Goal: Task Accomplishment & Management: Complete application form

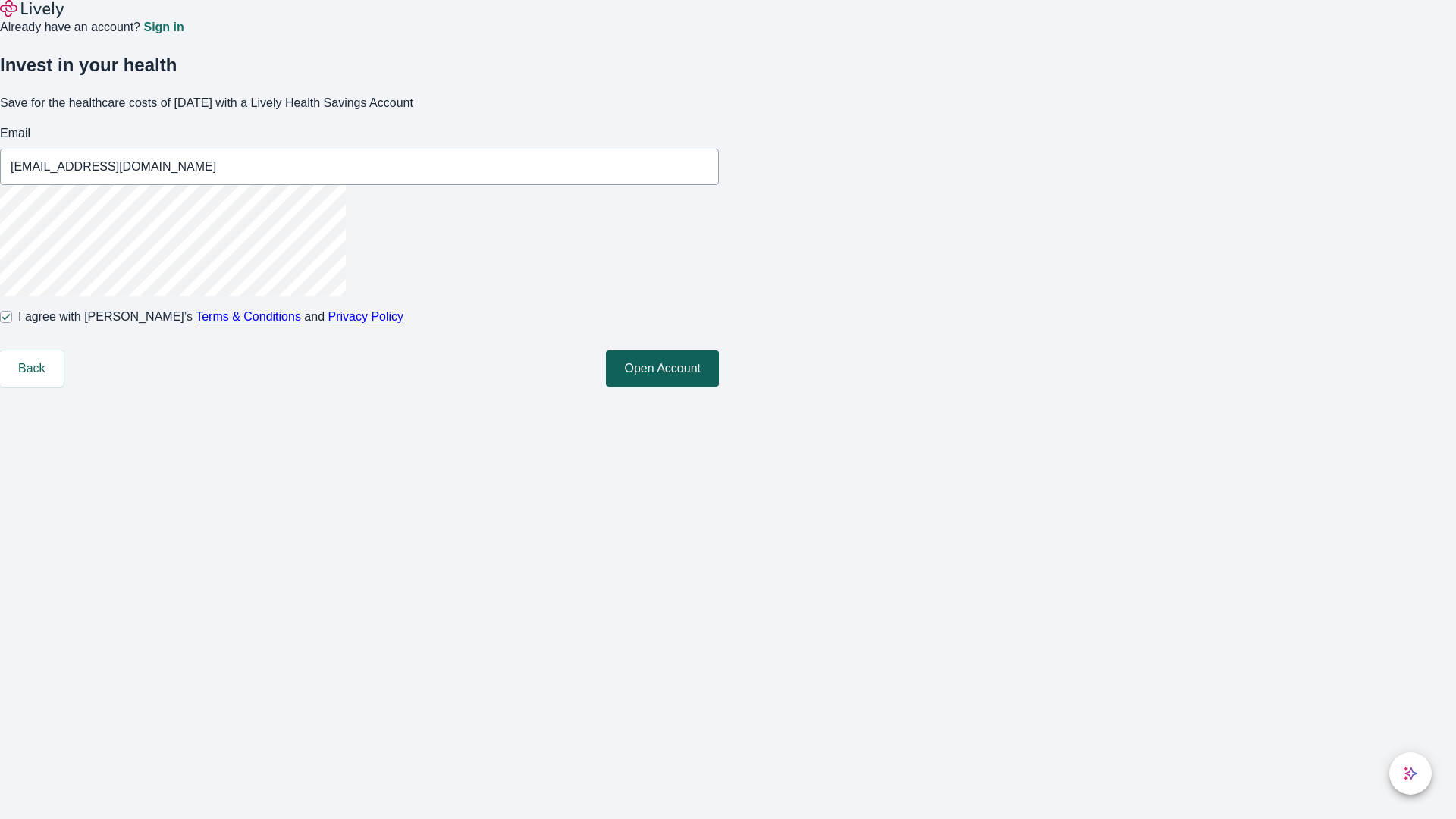
click at [719, 387] on button "Open Account" at bounding box center [662, 368] width 113 height 36
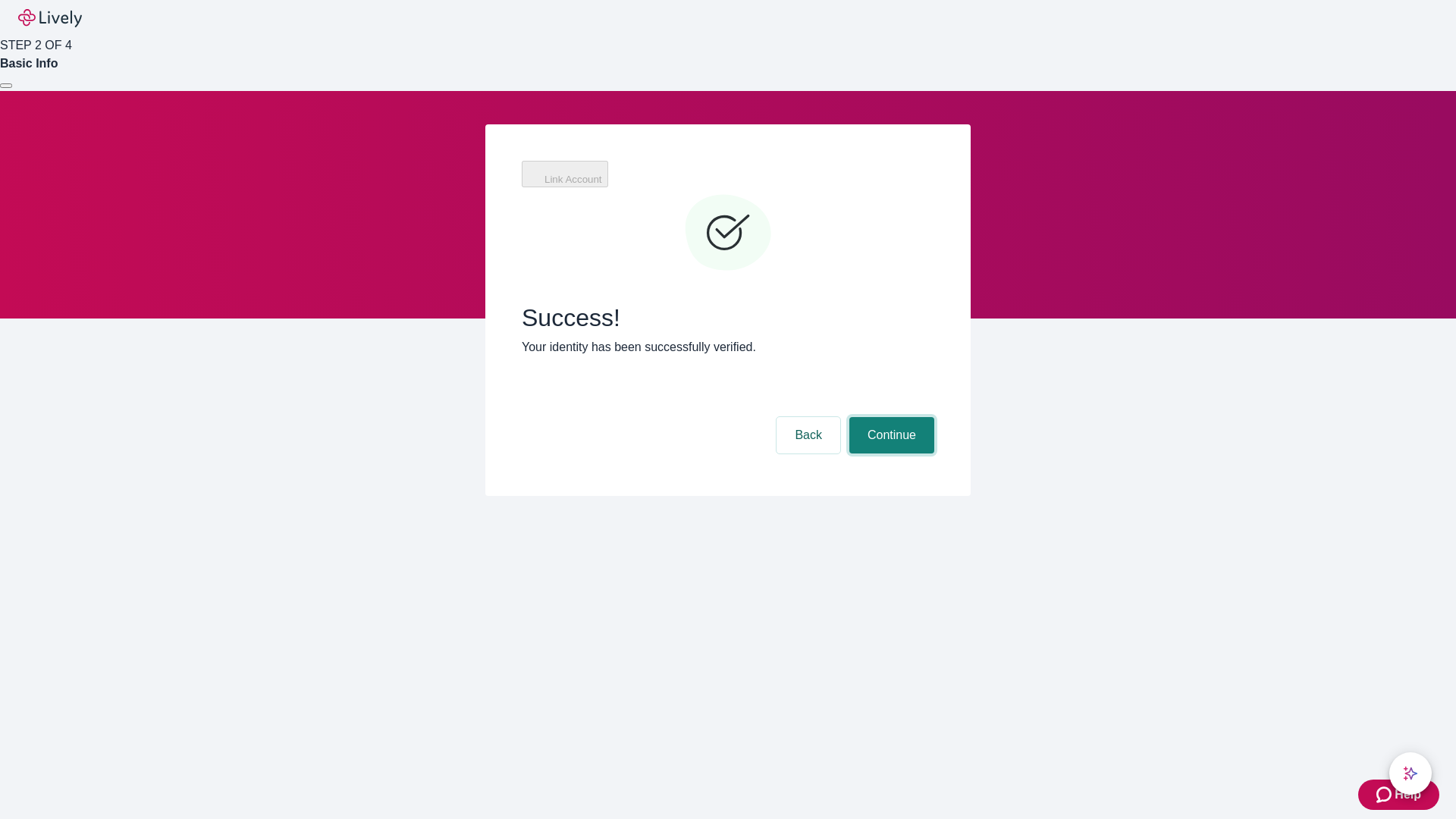
click at [889, 416] on button "Continue" at bounding box center [891, 434] width 85 height 36
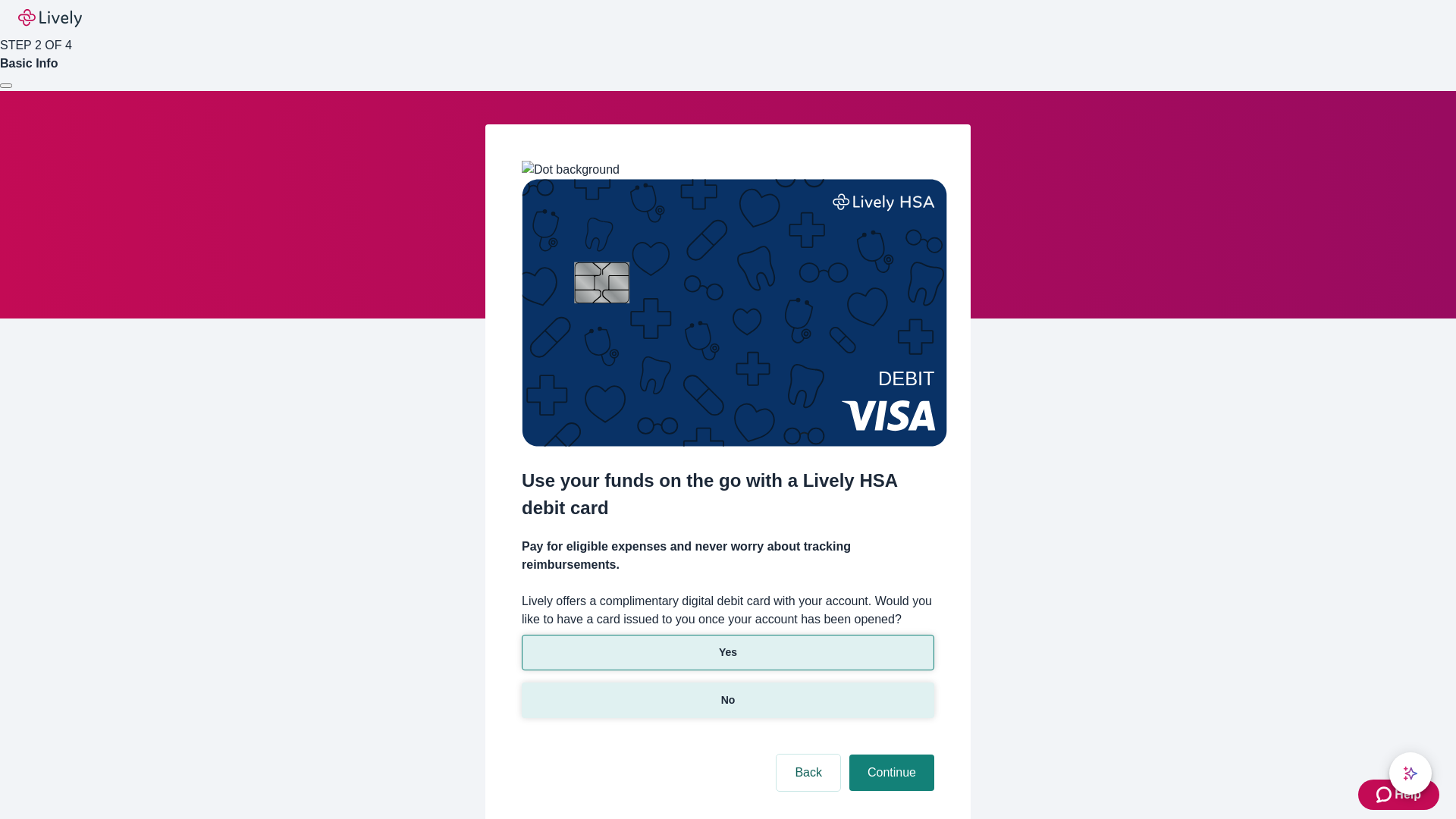
click at [727, 692] on p "No" at bounding box center [728, 700] width 14 height 16
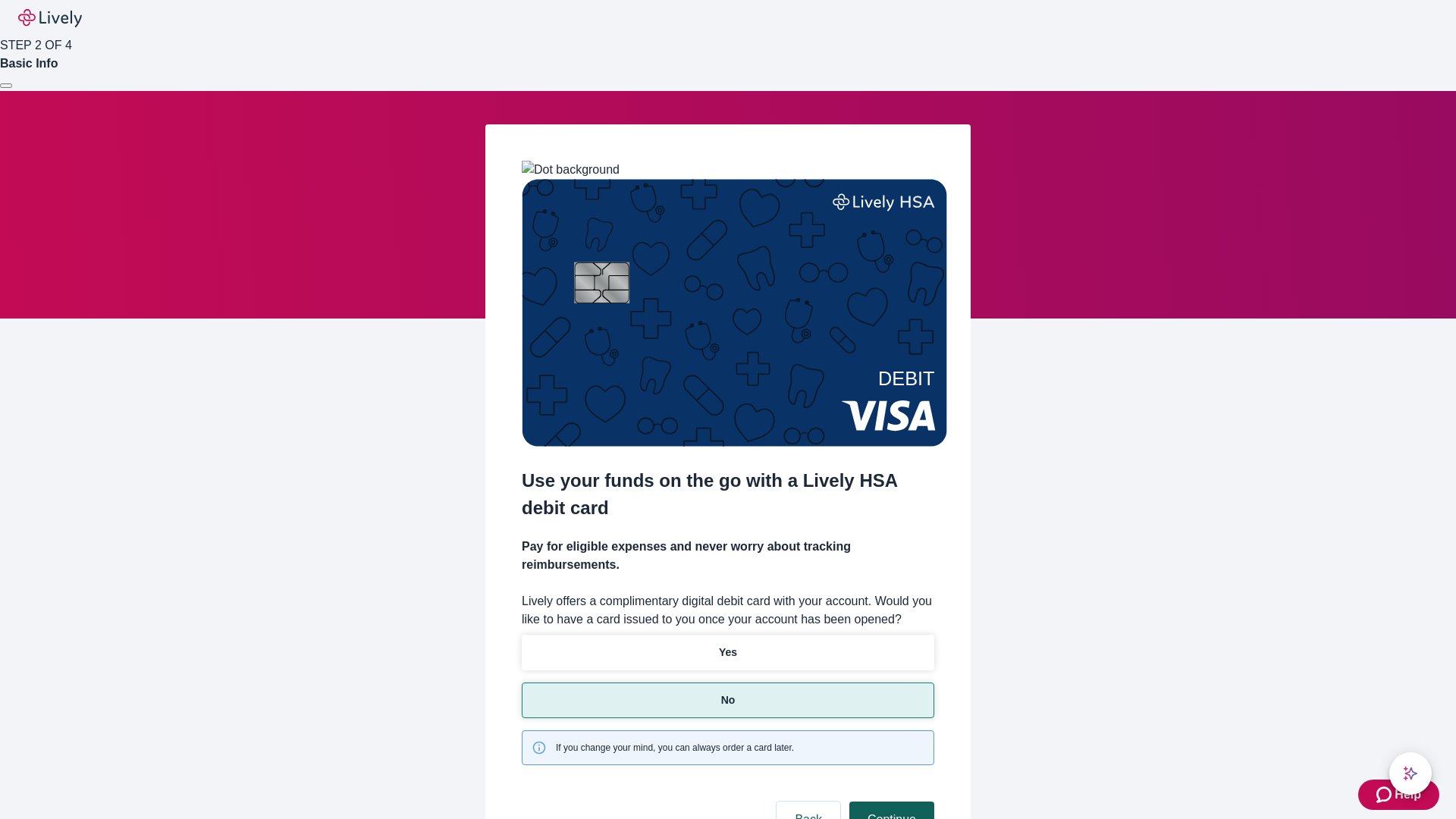
click at [889, 801] on button "Continue" at bounding box center [891, 819] width 85 height 36
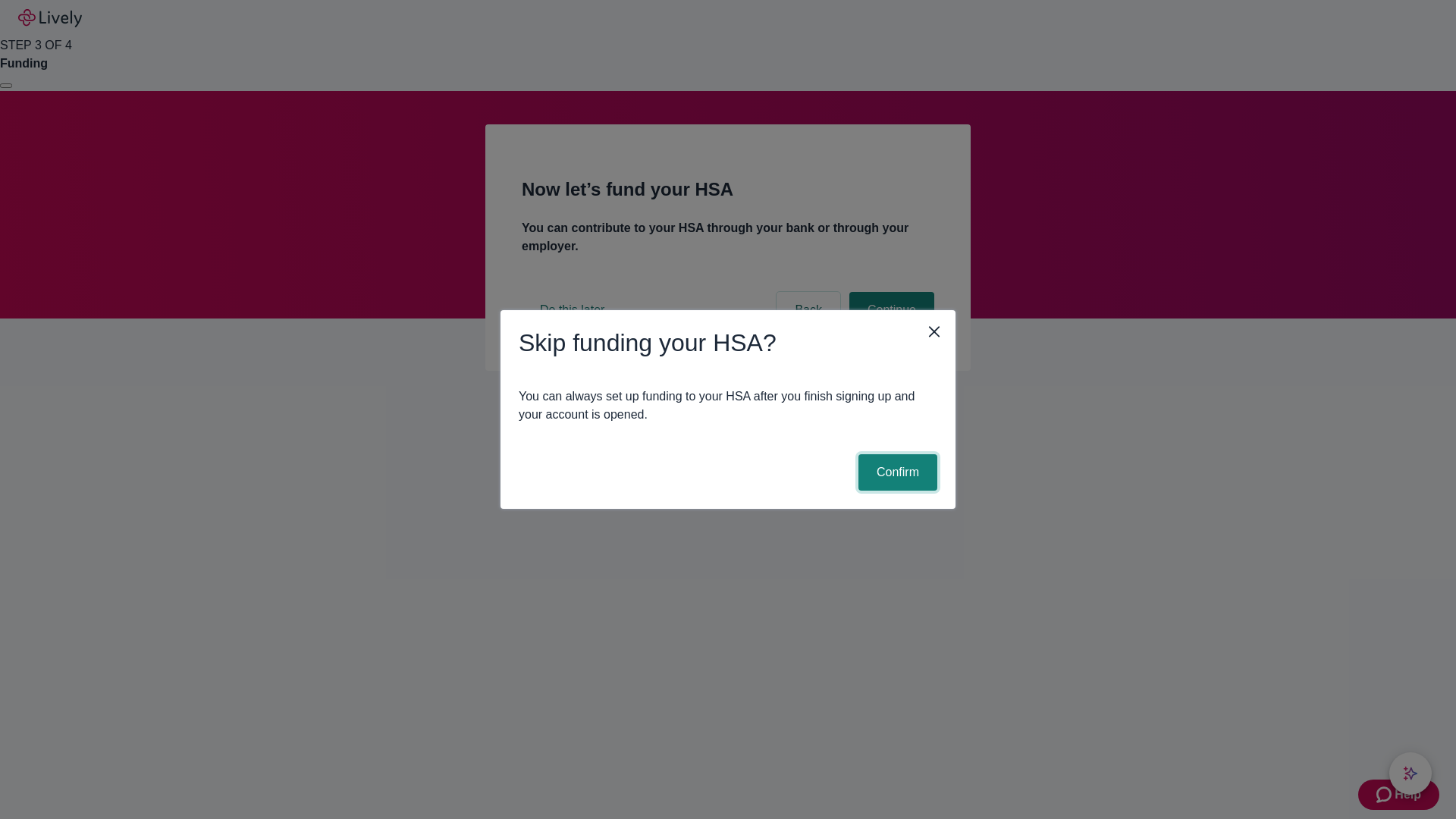
click at [896, 472] on button "Confirm" at bounding box center [898, 471] width 79 height 36
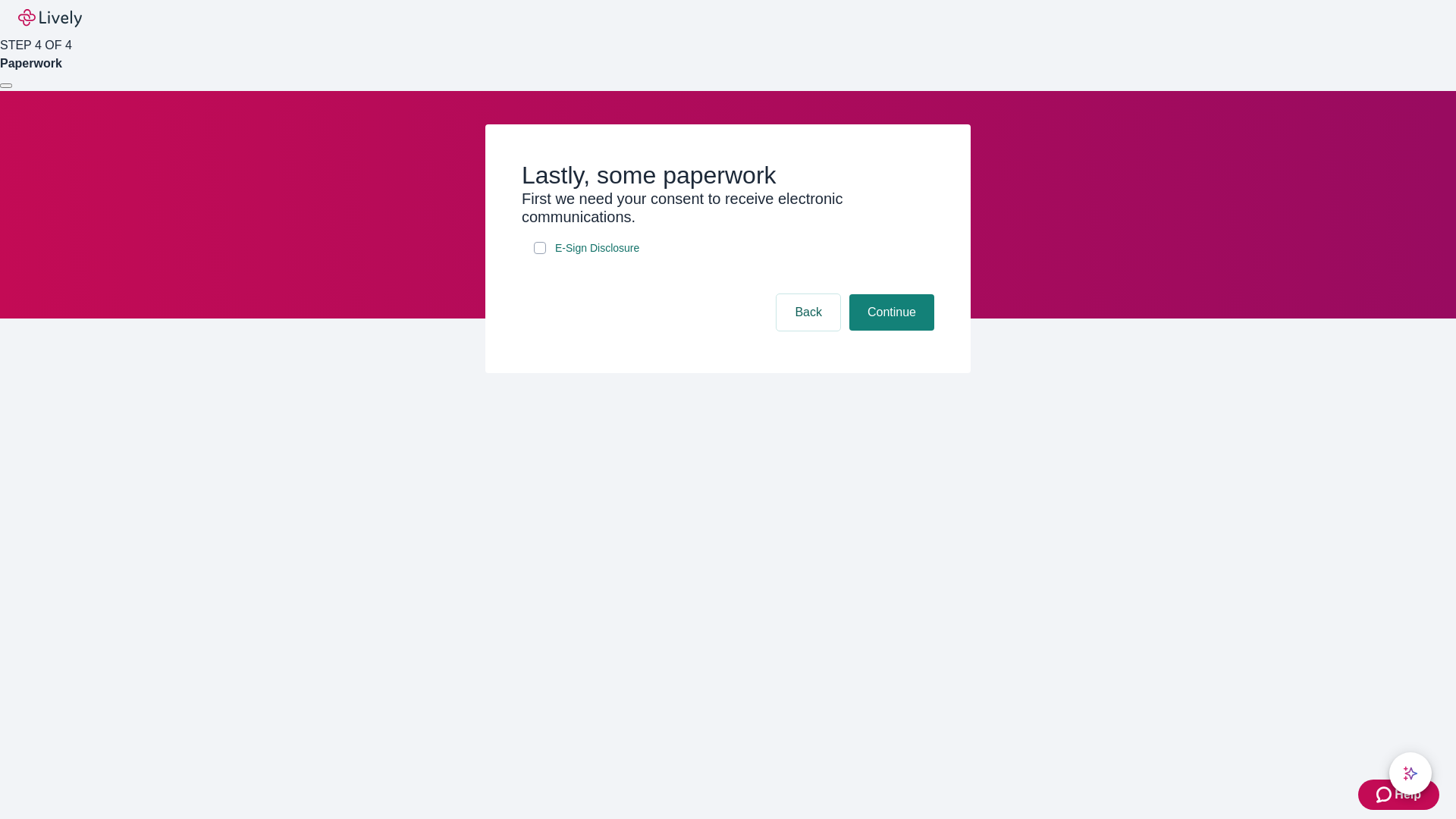
click at [540, 254] on input "E-Sign Disclosure" at bounding box center [540, 248] width 12 height 12
checkbox input "true"
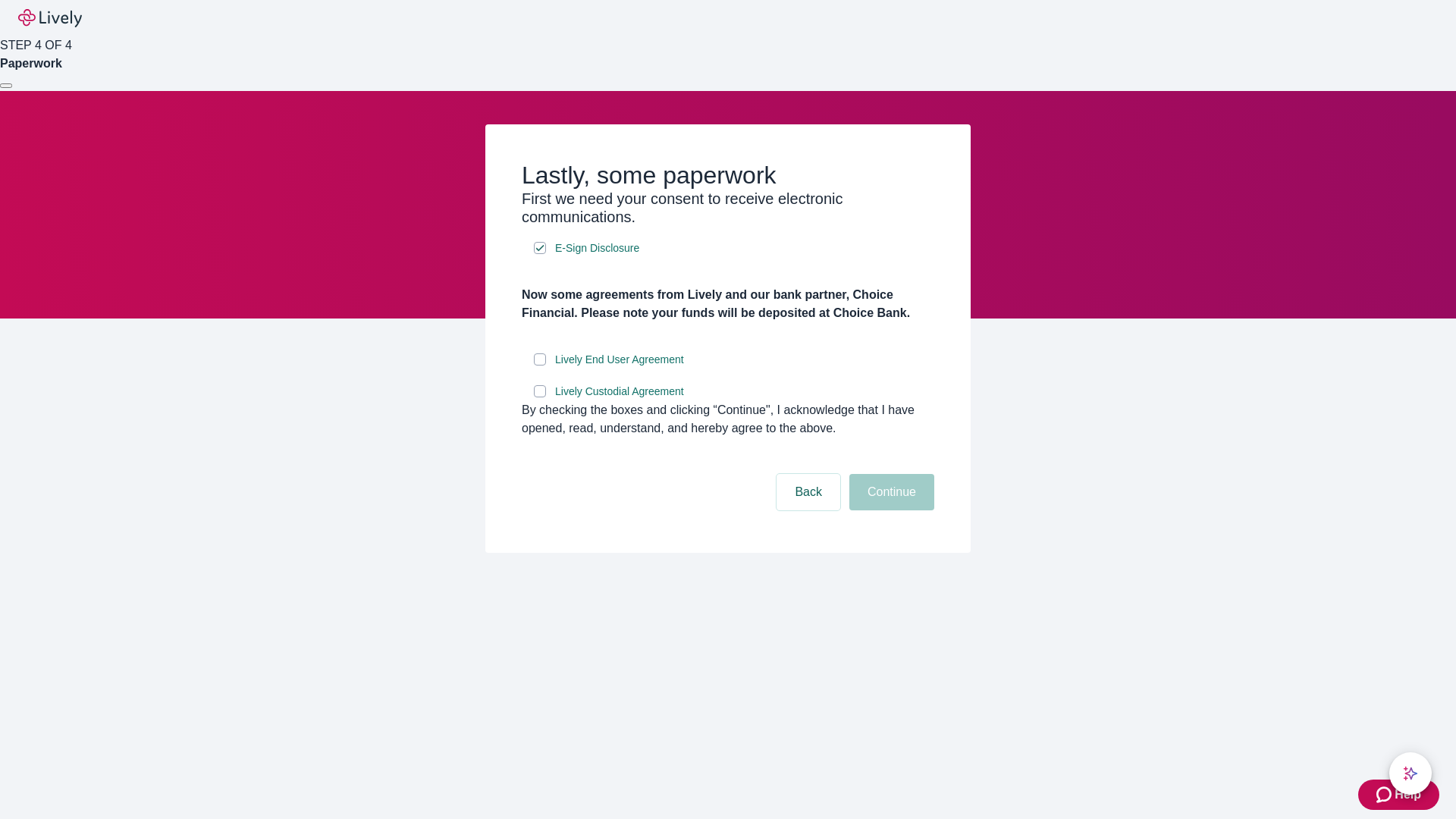
click at [540, 365] on input "Lively End User Agreement" at bounding box center [540, 359] width 12 height 12
checkbox input "true"
click at [540, 397] on input "Lively Custodial Agreement" at bounding box center [540, 390] width 12 height 12
checkbox input "true"
click at [889, 510] on button "Continue" at bounding box center [891, 491] width 85 height 36
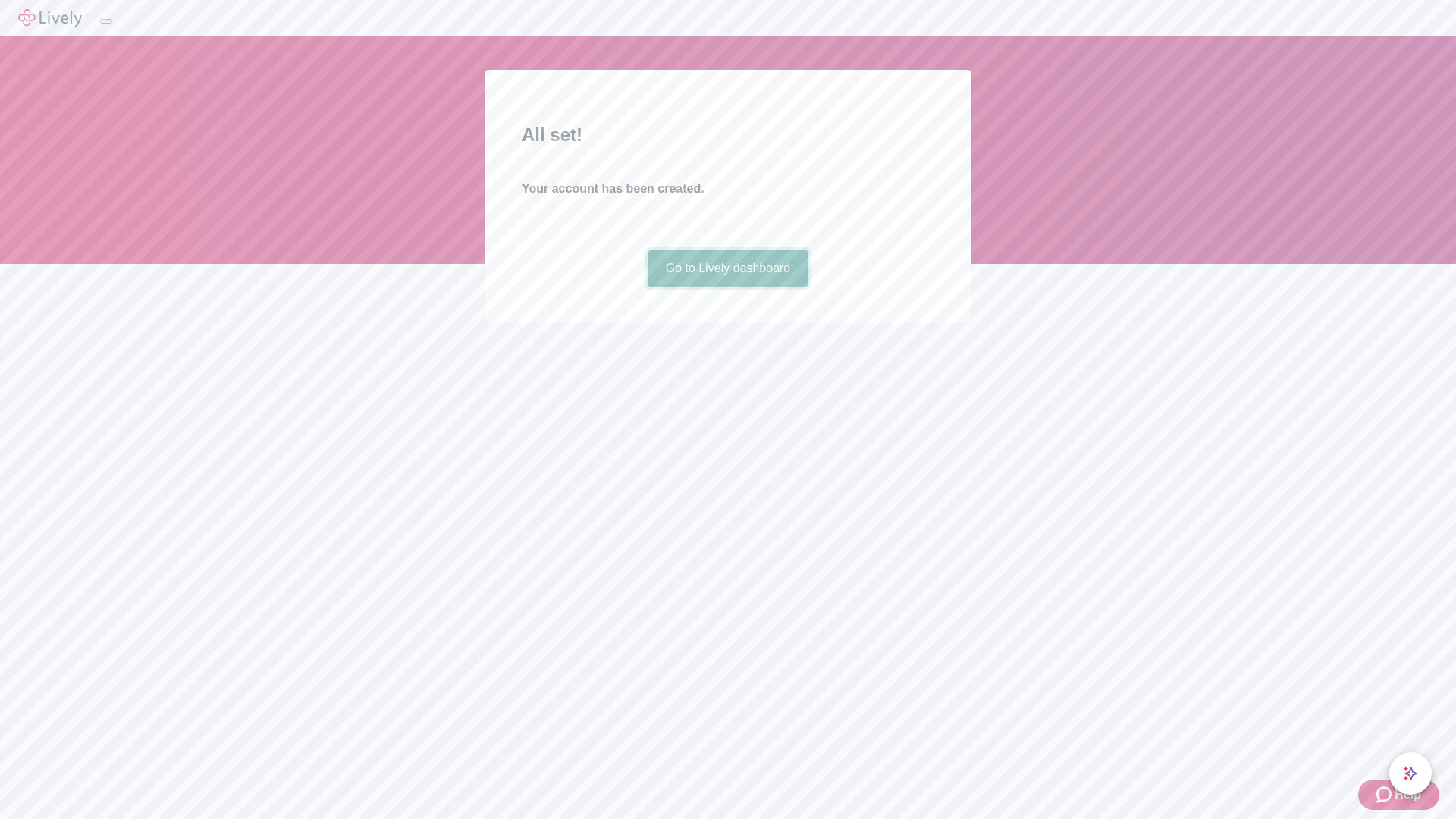
click at [727, 287] on link "Go to Lively dashboard" at bounding box center [728, 267] width 161 height 36
